Goal: Task Accomplishment & Management: Use online tool/utility

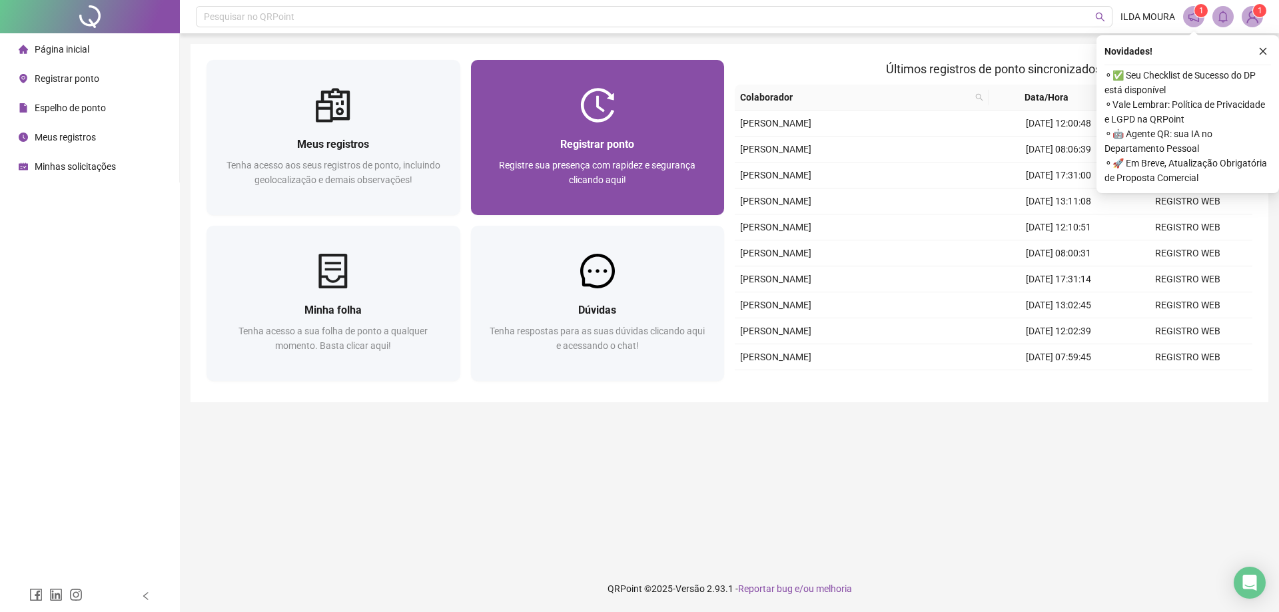
click at [607, 183] on span "Registre sua presença com rapidez e segurança clicando aqui!" at bounding box center [597, 172] width 196 height 25
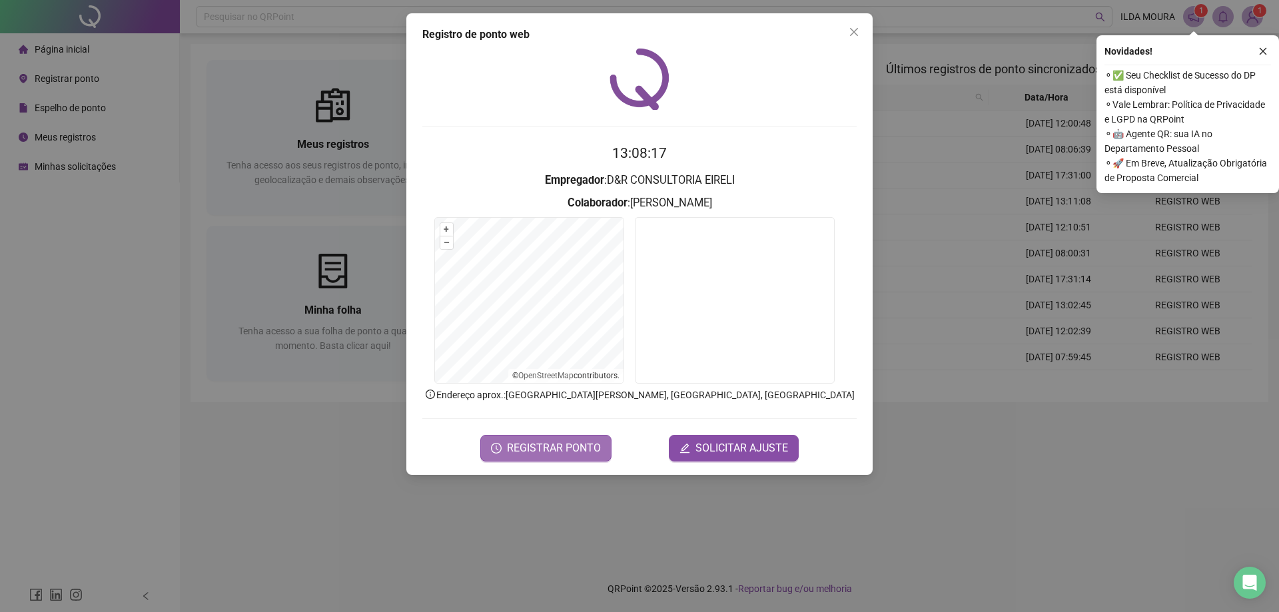
click at [569, 453] on span "REGISTRAR PONTO" at bounding box center [554, 448] width 94 height 16
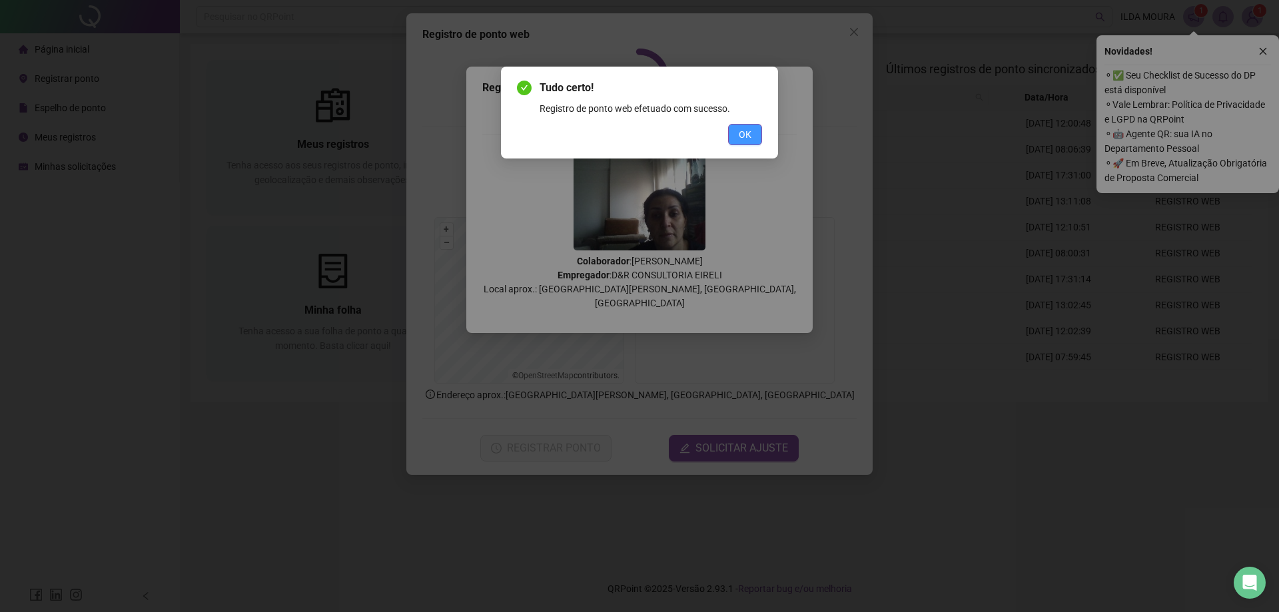
click at [755, 138] on button "OK" at bounding box center [745, 134] width 34 height 21
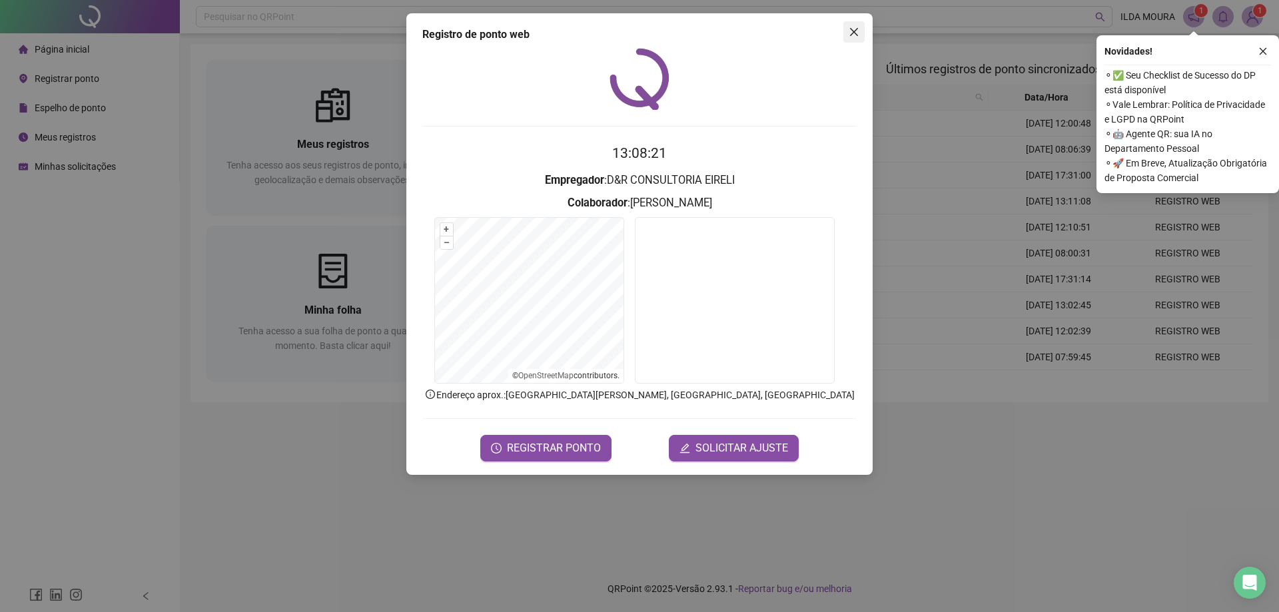
click at [851, 29] on icon "close" at bounding box center [854, 32] width 8 height 8
